Goal: Task Accomplishment & Management: Use online tool/utility

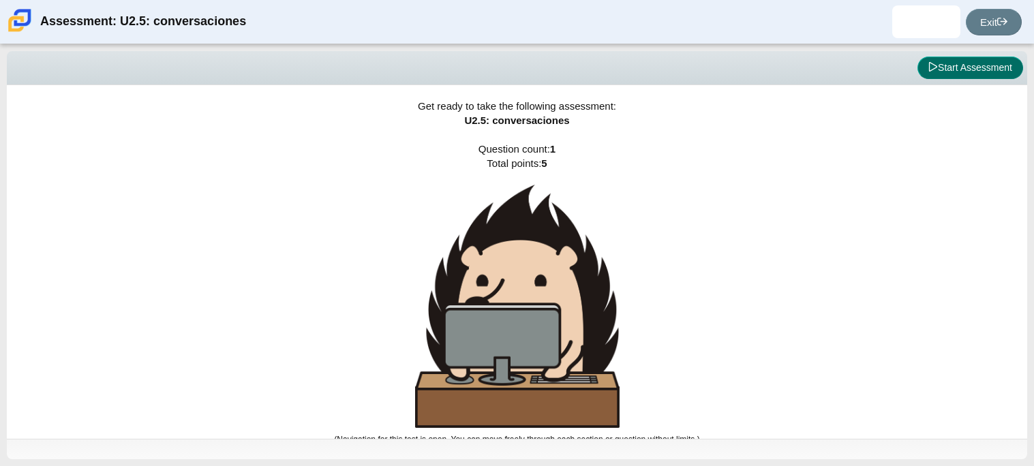
click at [970, 74] on button "Start Assessment" at bounding box center [970, 68] width 106 height 23
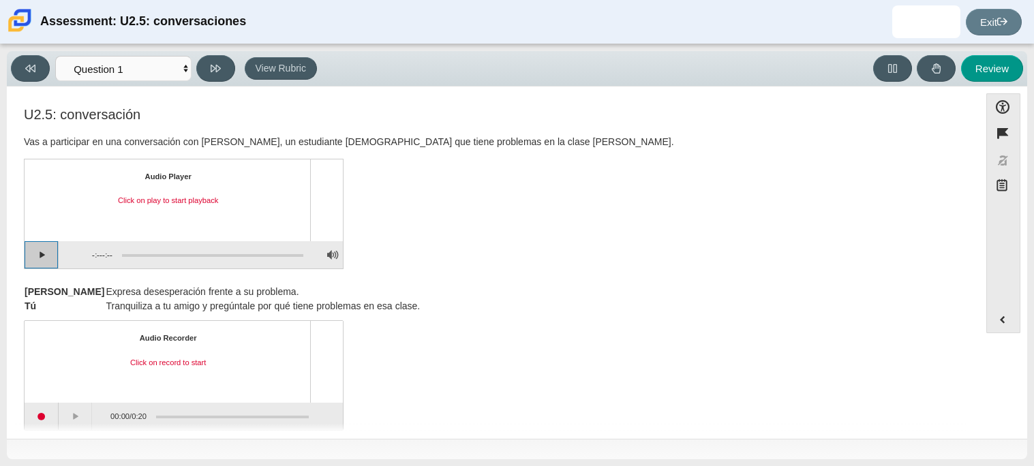
click at [43, 251] on button "Play" at bounding box center [42, 254] width 34 height 27
click at [43, 251] on button "Pause playback" at bounding box center [42, 254] width 34 height 27
click at [43, 251] on button "Continue playback" at bounding box center [42, 254] width 34 height 27
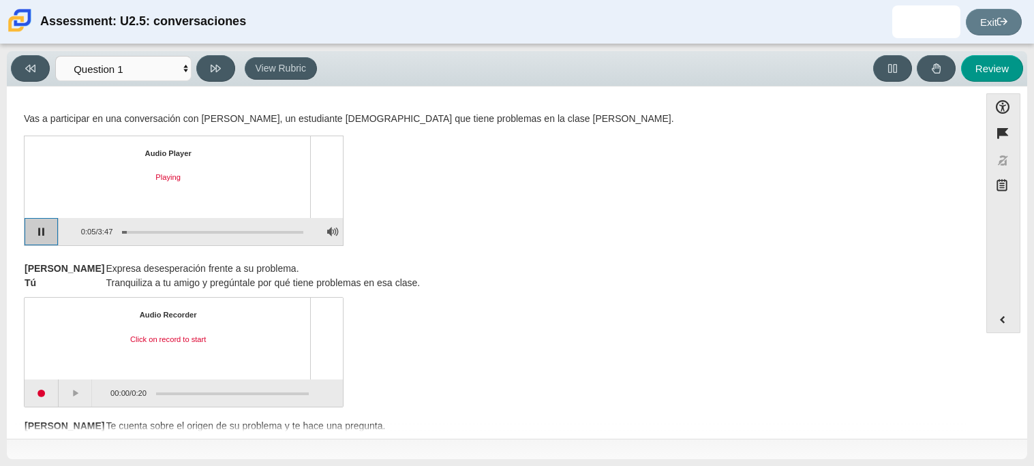
scroll to position [24, 0]
click at [37, 228] on button "Pause playback" at bounding box center [42, 230] width 34 height 27
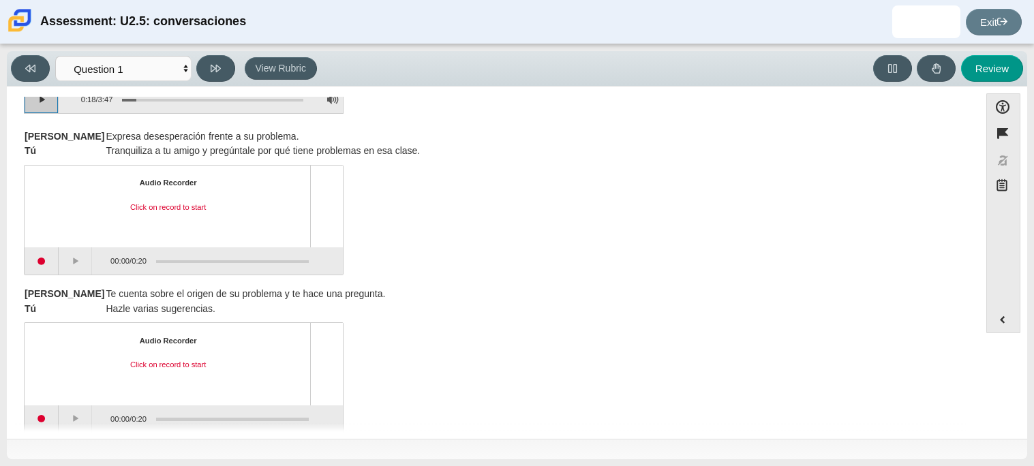
scroll to position [152, 0]
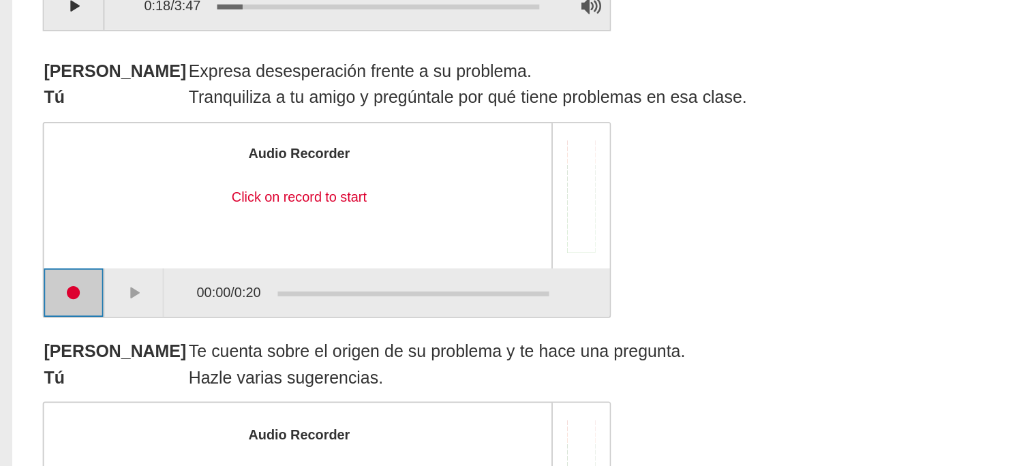
click at [46, 255] on button "Start recording" at bounding box center [42, 264] width 34 height 27
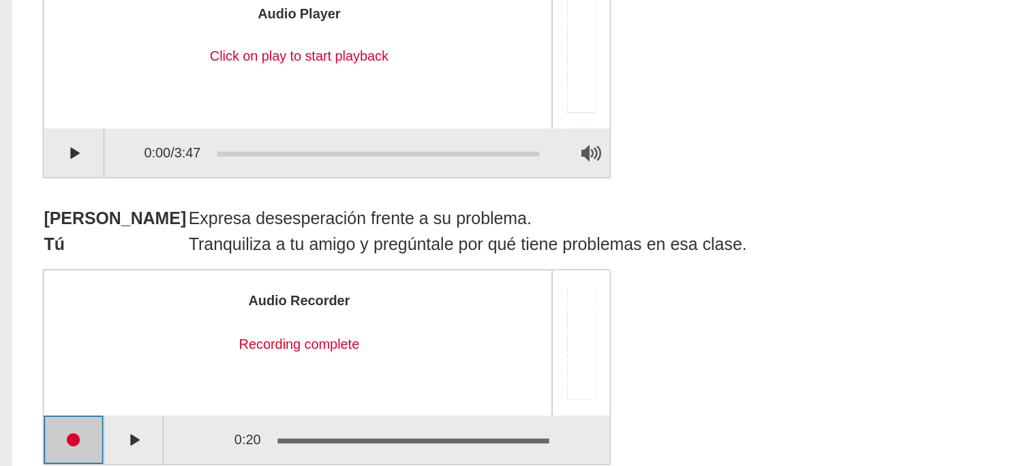
scroll to position [57, 0]
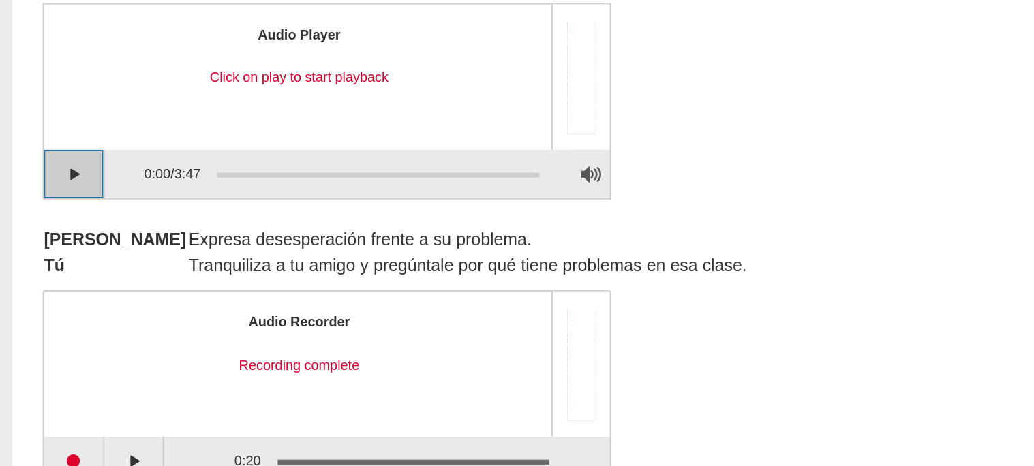
click at [40, 195] on button "Play" at bounding box center [42, 197] width 34 height 27
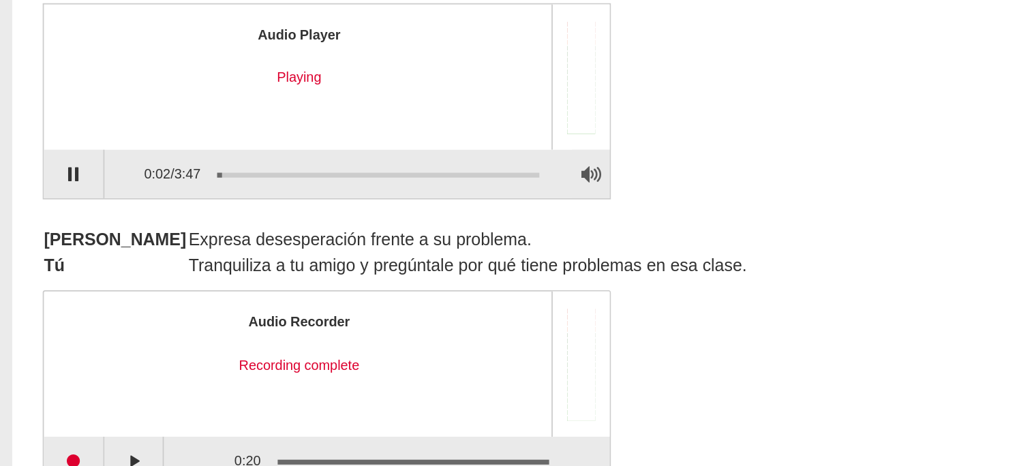
click at [146, 193] on div "Assessment items" at bounding box center [207, 197] width 191 height 25
click at [148, 197] on div "Assessment items" at bounding box center [212, 198] width 181 height 3
click at [168, 197] on div "Assessment items" at bounding box center [212, 198] width 181 height 3
click at [37, 191] on button "Pause playback" at bounding box center [42, 197] width 34 height 27
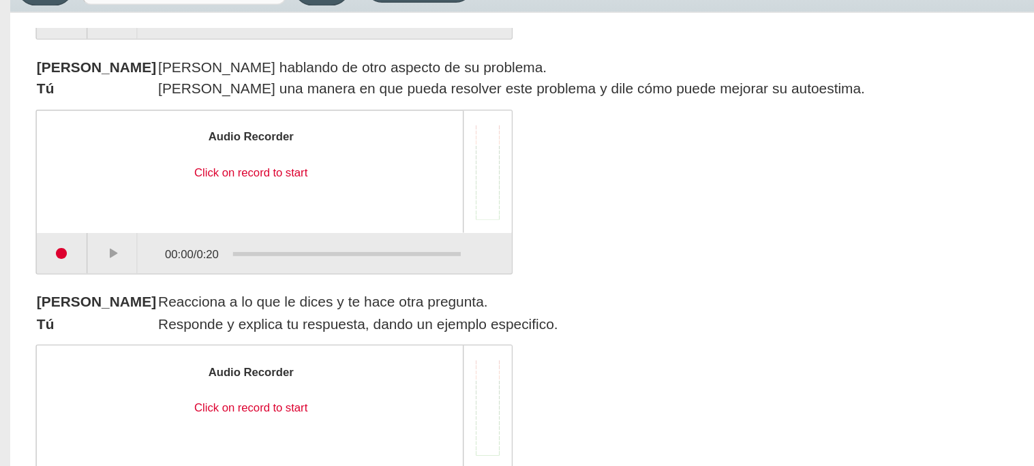
scroll to position [485, 0]
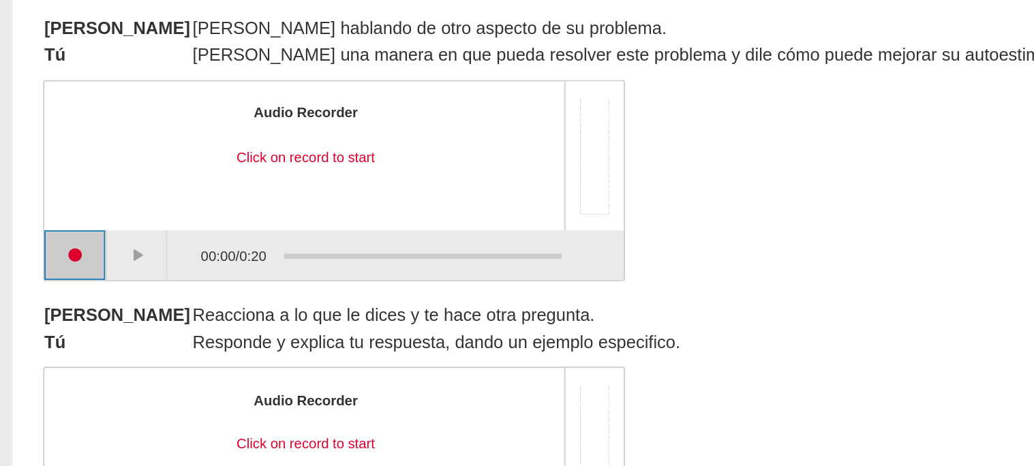
click at [43, 238] on button "Start recording" at bounding box center [42, 246] width 34 height 27
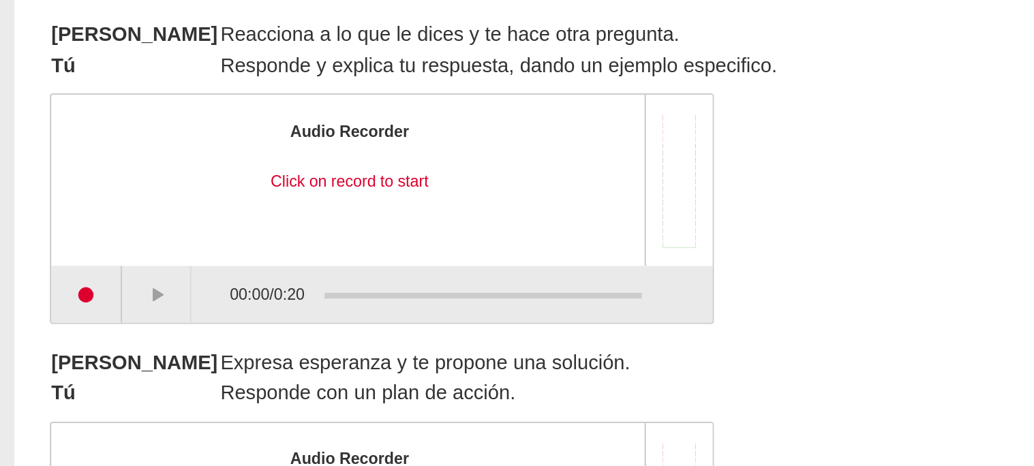
scroll to position [609, 0]
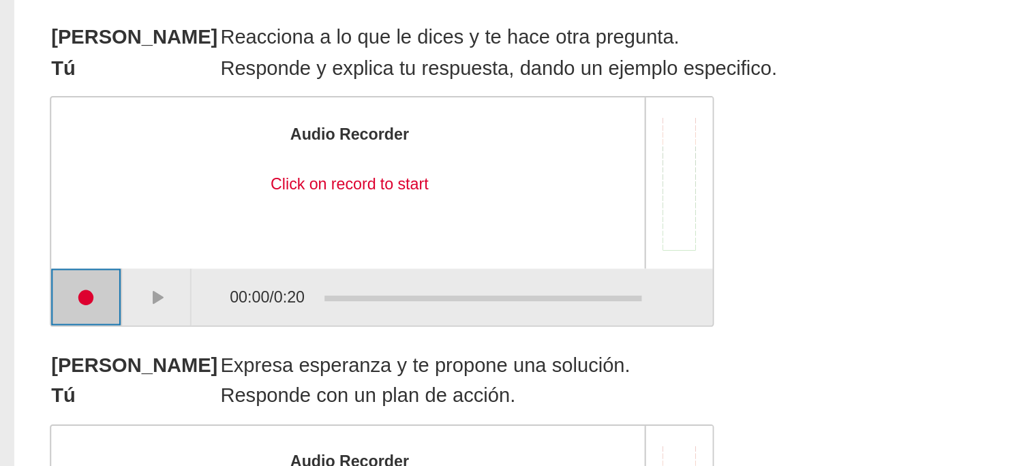
click at [45, 281] on button "Start recording" at bounding box center [42, 281] width 34 height 27
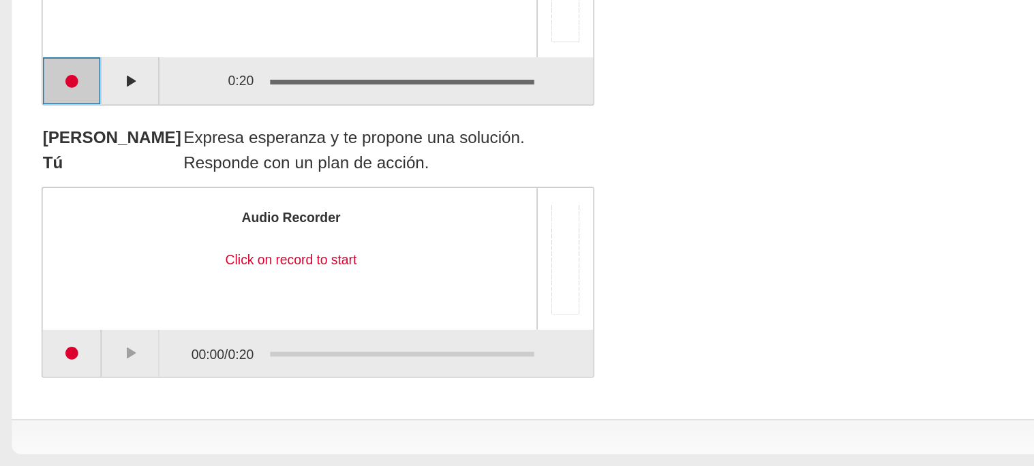
scroll to position [0, 0]
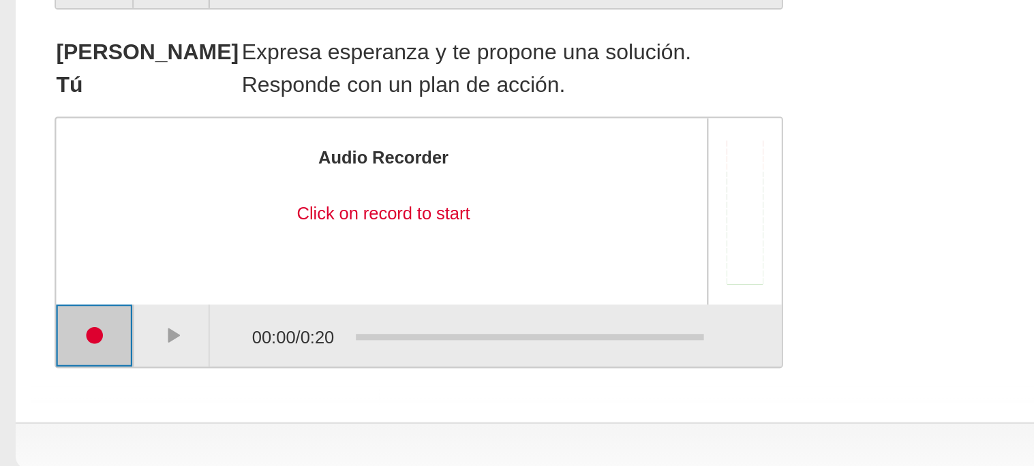
click at [35, 409] on button "Start recording" at bounding box center [42, 400] width 34 height 27
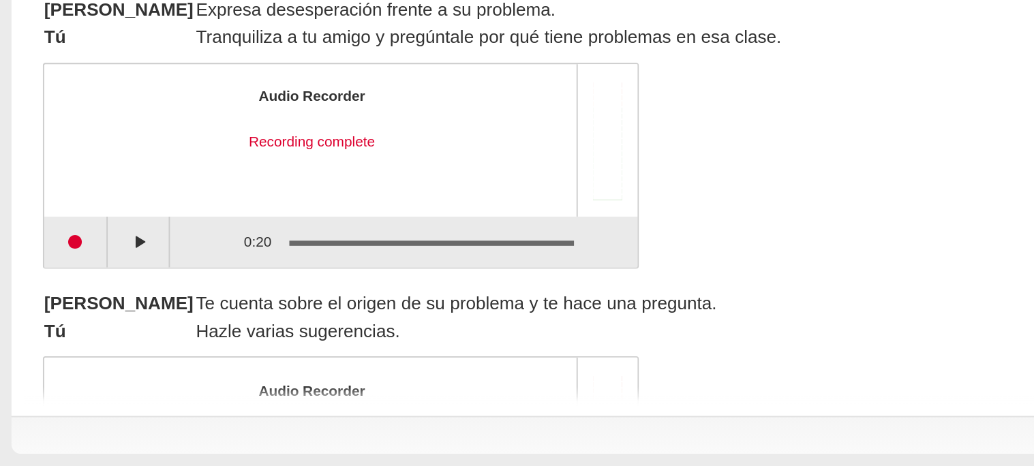
scroll to position [70, 0]
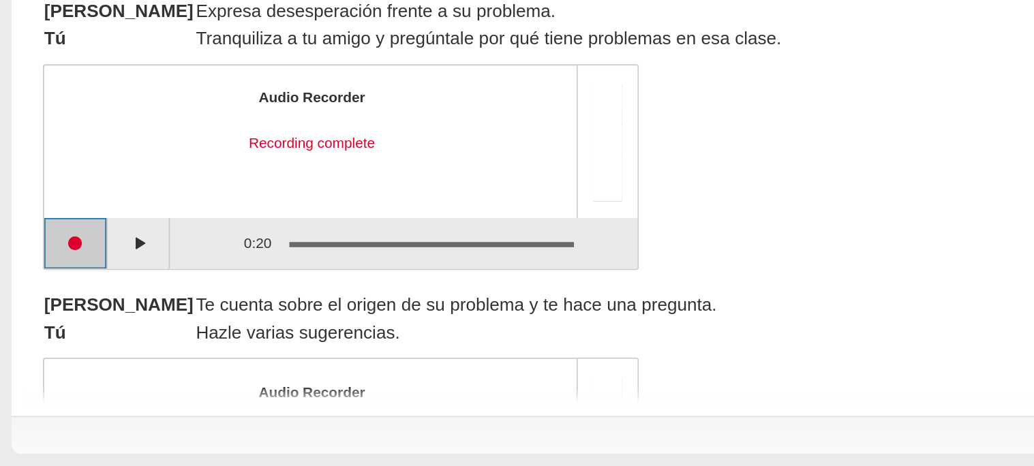
click at [50, 343] on button "Start recording" at bounding box center [42, 346] width 34 height 27
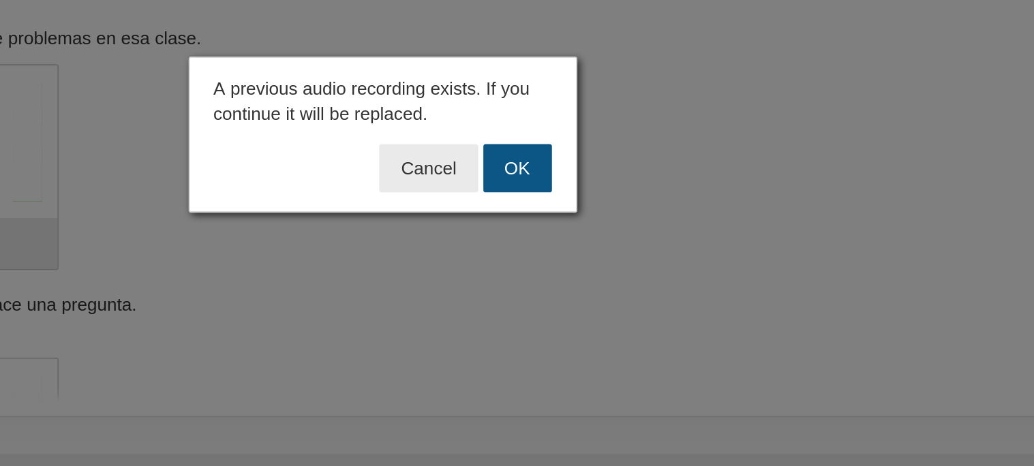
click at [600, 301] on button "OK" at bounding box center [589, 306] width 37 height 26
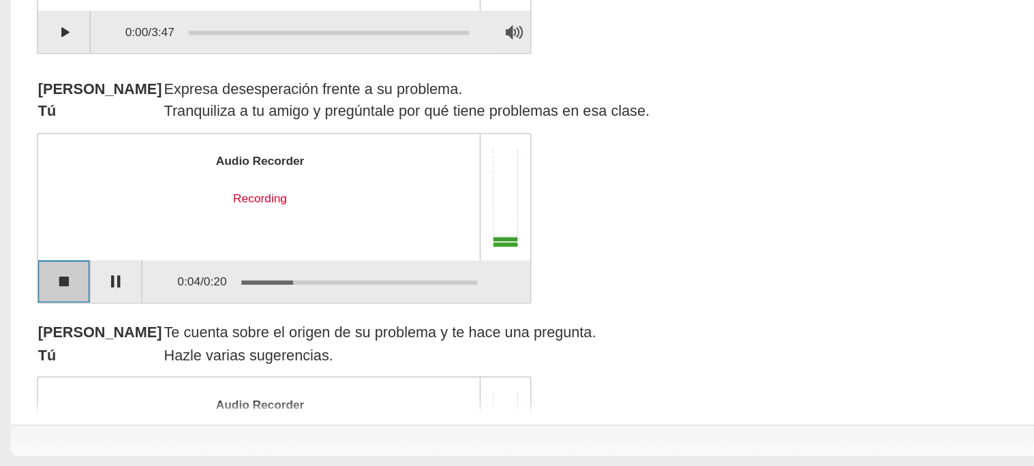
click at [35, 339] on button "Stop recording" at bounding box center [42, 346] width 34 height 27
click at [35, 339] on button "Start recording" at bounding box center [42, 346] width 34 height 27
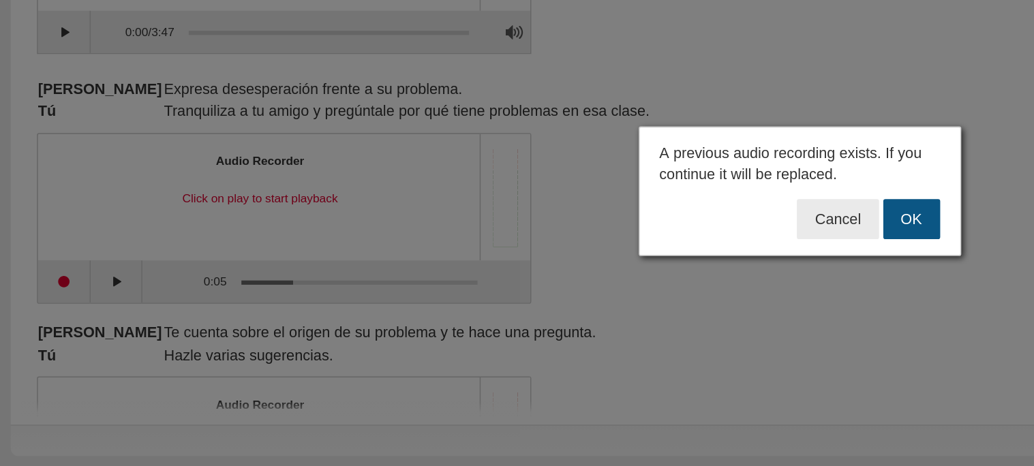
click at [596, 296] on button "OK" at bounding box center [589, 306] width 37 height 26
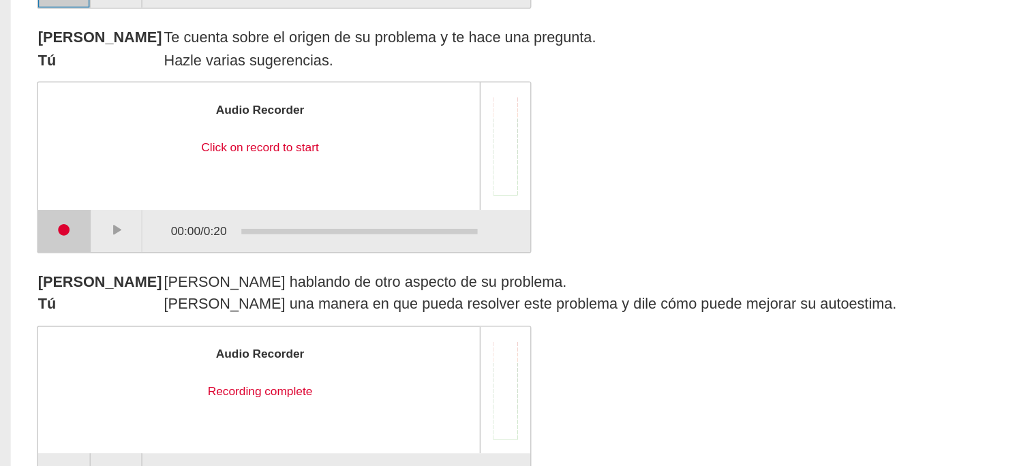
scroll to position [306, 0]
click at [44, 271] on button "Start recording" at bounding box center [42, 268] width 34 height 27
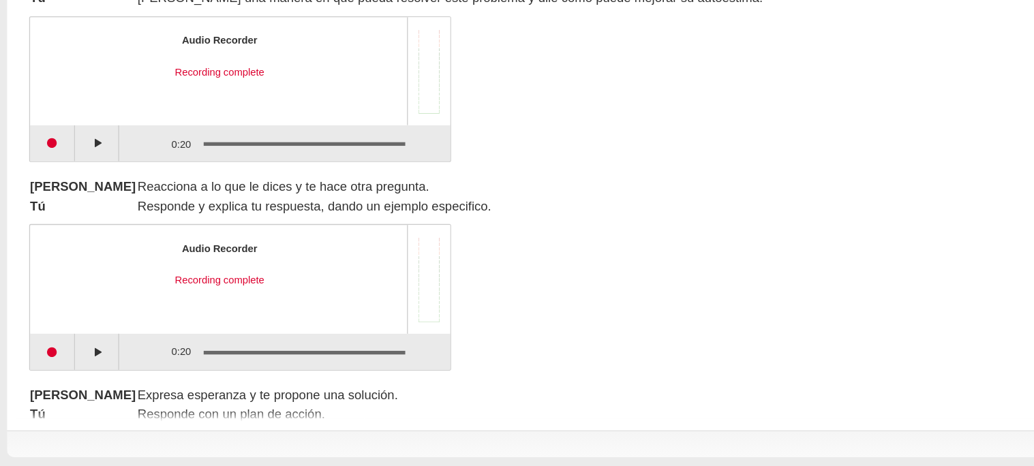
scroll to position [512, 0]
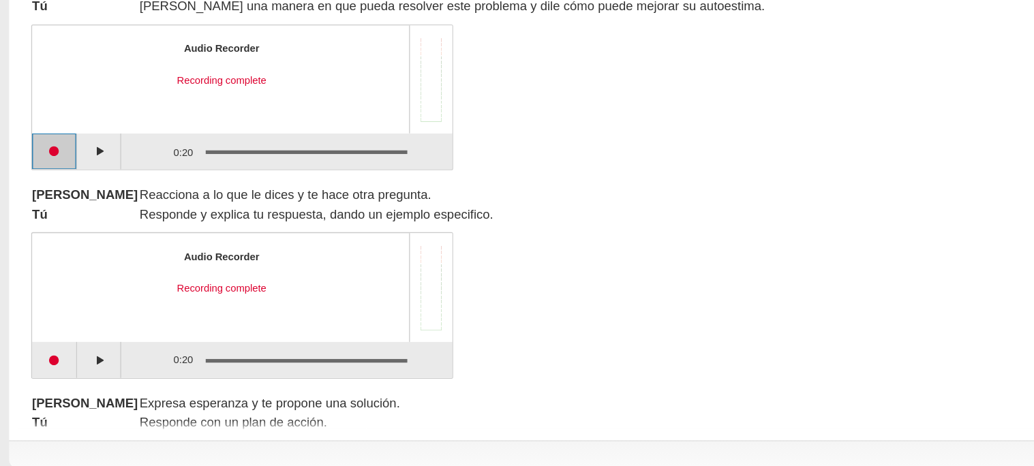
click at [46, 215] on button "Start recording" at bounding box center [42, 219] width 34 height 27
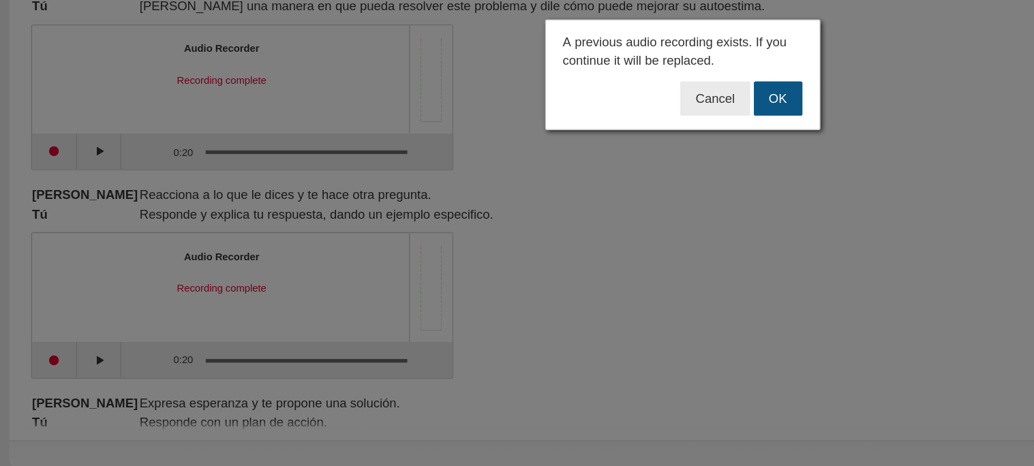
click at [594, 176] on button "OK" at bounding box center [589, 180] width 37 height 26
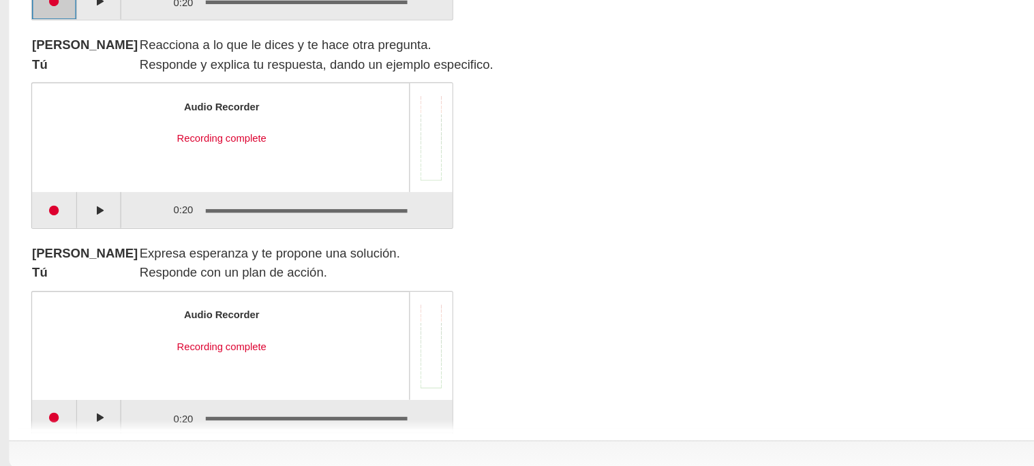
scroll to position [627, 0]
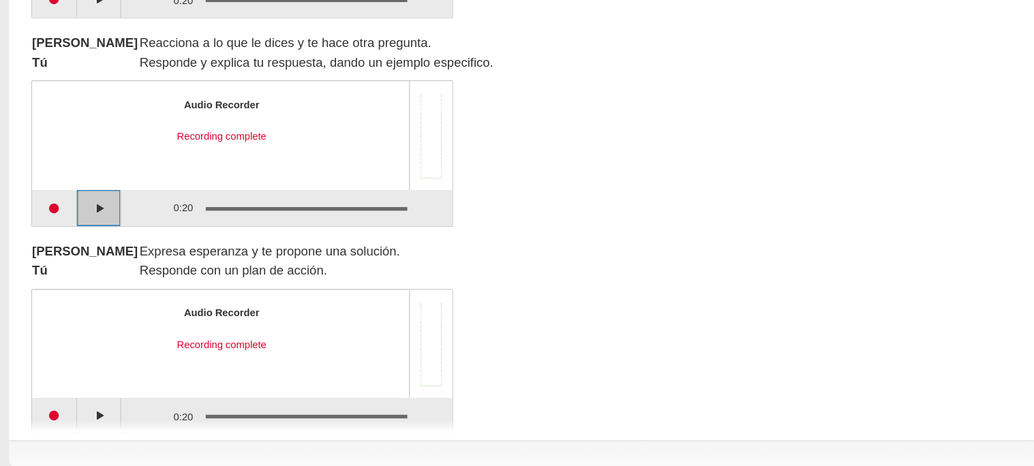
click at [78, 263] on button "Play" at bounding box center [76, 262] width 34 height 27
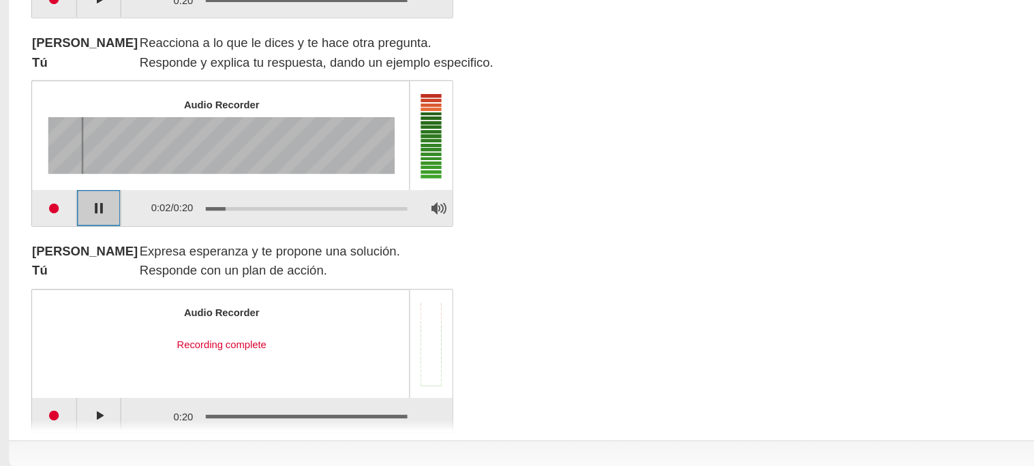
click at [80, 262] on button "Pause playback" at bounding box center [76, 262] width 34 height 27
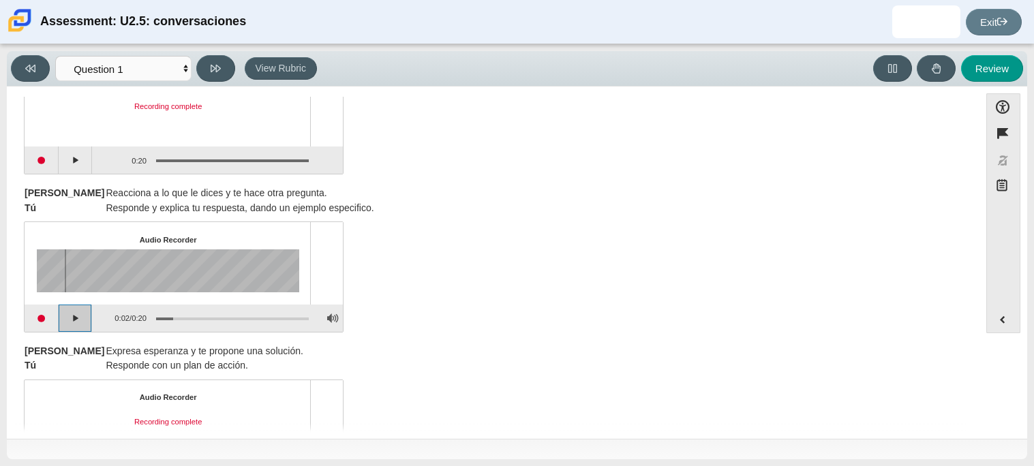
scroll to position [647, 0]
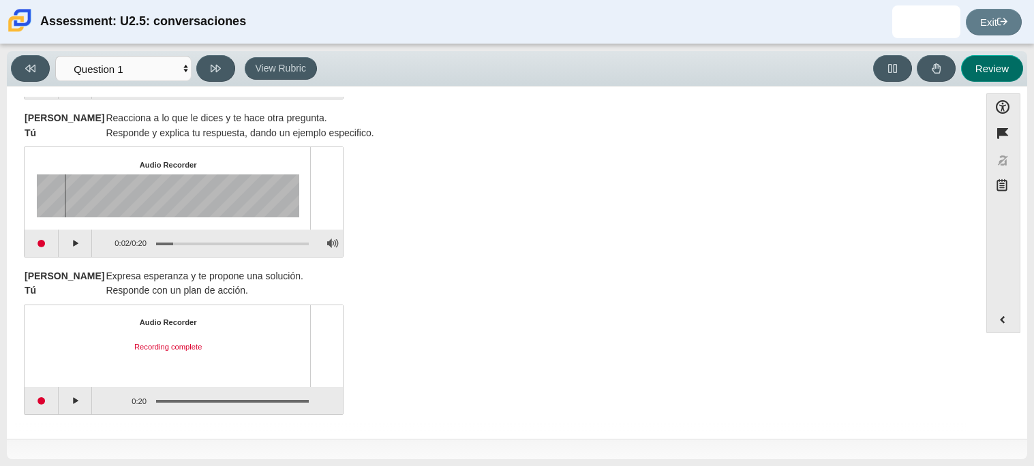
click at [1001, 67] on button "Review" at bounding box center [992, 68] width 62 height 27
select select "review"
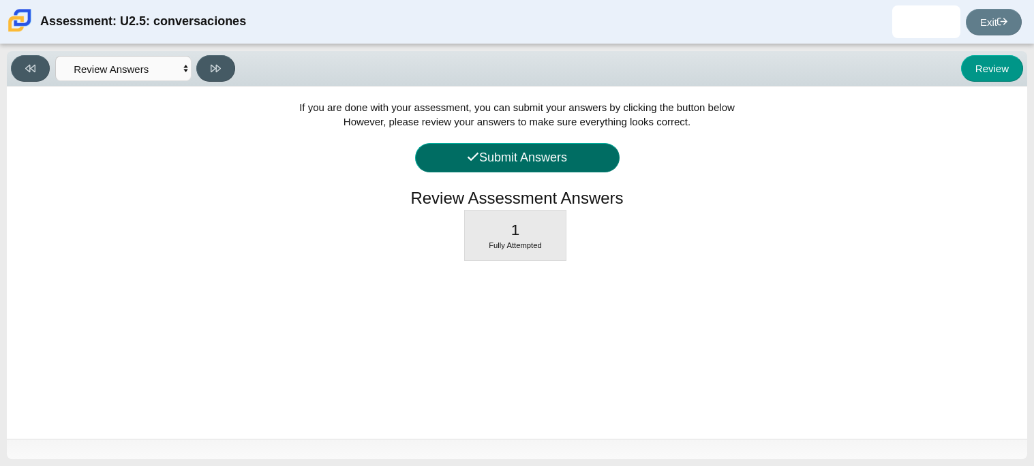
click at [543, 155] on button "Submit Answers" at bounding box center [517, 157] width 204 height 29
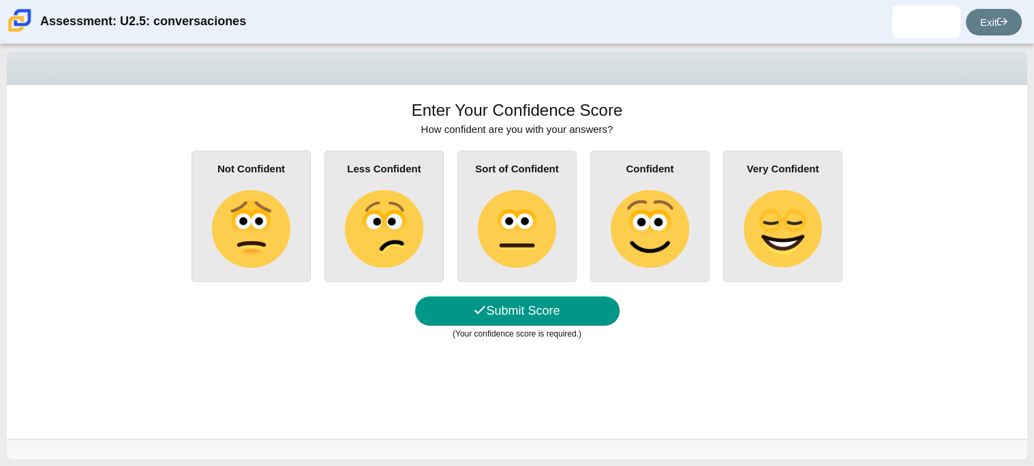
click at [762, 200] on img at bounding box center [782, 229] width 78 height 78
click at [0, 0] on input "Very Confident" at bounding box center [0, 0] width 0 height 0
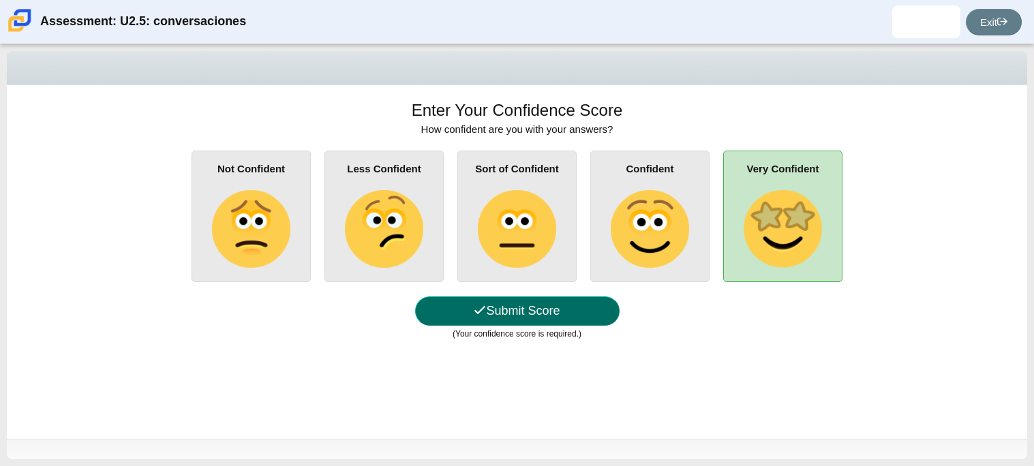
click at [578, 309] on button "Submit Score" at bounding box center [517, 310] width 204 height 29
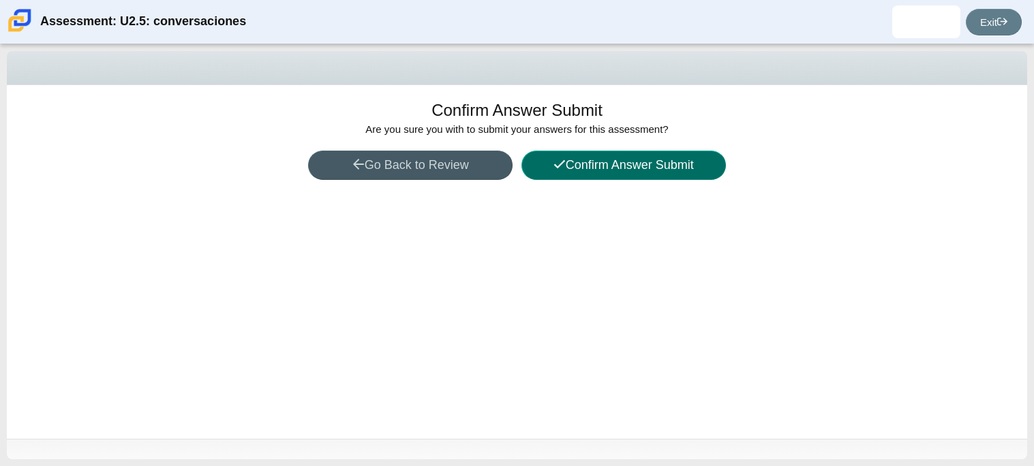
click at [620, 167] on button "Confirm Answer Submit" at bounding box center [623, 165] width 204 height 29
